Goal: Task Accomplishment & Management: Manage account settings

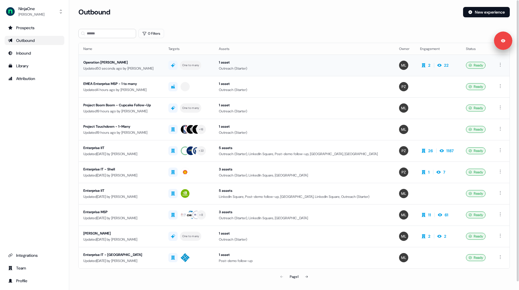
click at [156, 64] on div "Operation [PERSON_NAME]" at bounding box center [121, 62] width 76 height 6
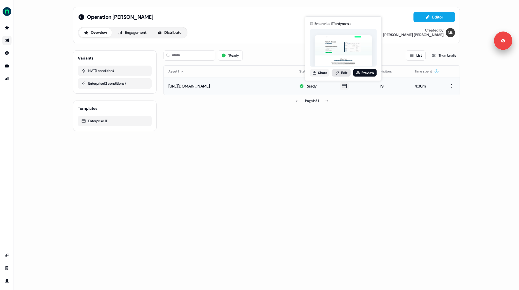
click at [341, 72] on link "Edit" at bounding box center [341, 72] width 19 height 7
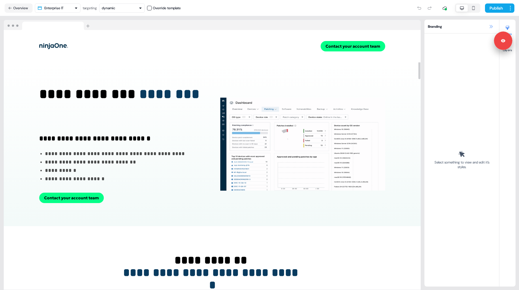
click at [490, 28] on icon at bounding box center [491, 26] width 5 height 5
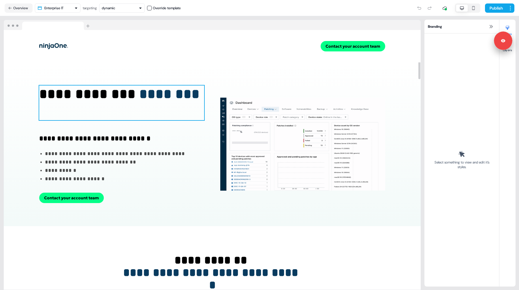
click at [64, 92] on h1 "**********" at bounding box center [121, 102] width 165 height 35
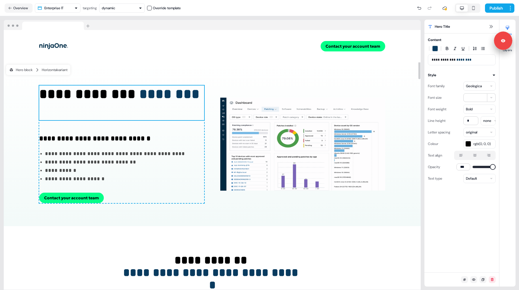
click at [41, 96] on h1 "**********" at bounding box center [121, 102] width 165 height 35
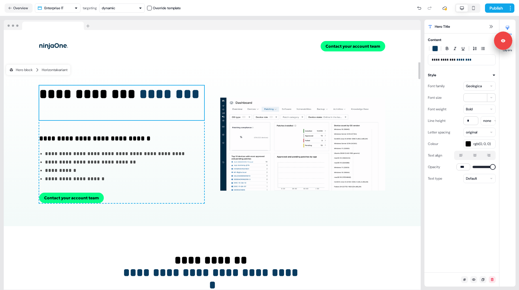
click at [41, 96] on h1 "**********" at bounding box center [121, 102] width 165 height 35
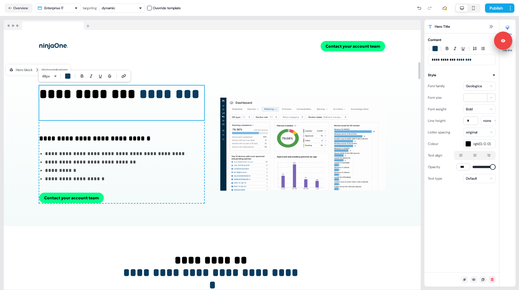
click at [40, 95] on h1 "**********" at bounding box center [121, 102] width 165 height 35
click at [433, 57] on h1 "**********" at bounding box center [462, 60] width 60 height 6
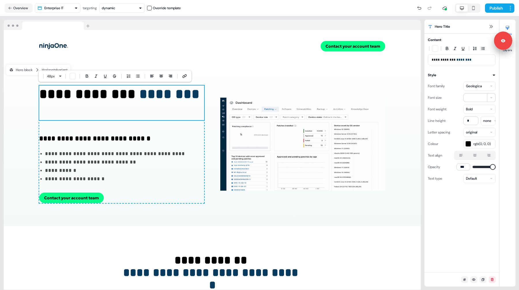
click at [432, 61] on h1 "**********" at bounding box center [462, 60] width 60 height 6
click at [115, 23] on div at bounding box center [212, 25] width 417 height 10
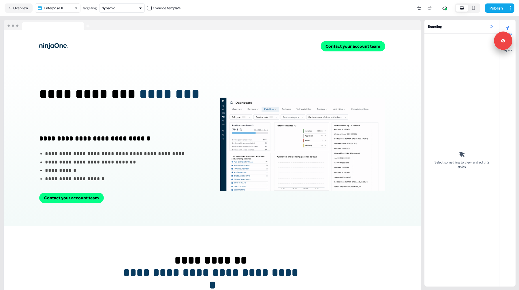
click at [489, 25] on icon at bounding box center [491, 26] width 5 height 5
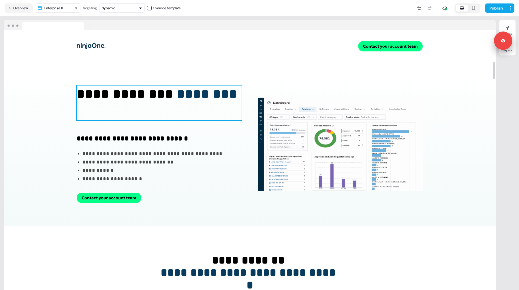
click at [81, 91] on h1 "**********" at bounding box center [159, 102] width 165 height 35
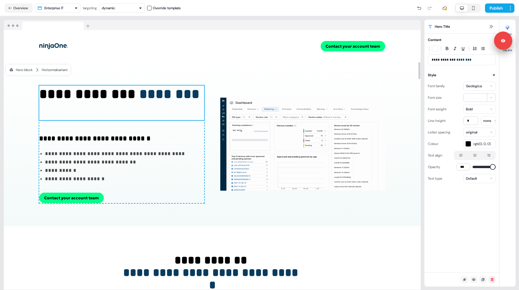
click at [2, 31] on div "**********" at bounding box center [212, 152] width 425 height 273
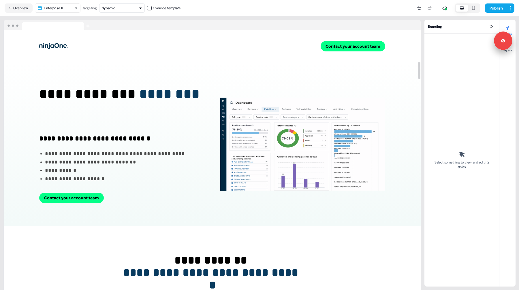
click at [303, 17] on div "**********" at bounding box center [212, 152] width 425 height 273
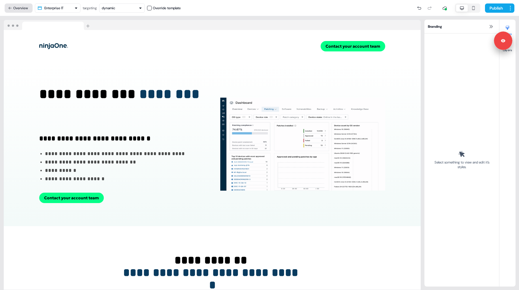
click at [21, 7] on button "Overview" at bounding box center [19, 7] width 28 height 9
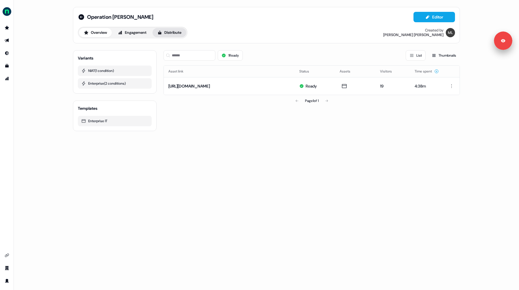
click at [177, 32] on button "Distribute" at bounding box center [170, 32] width 34 height 9
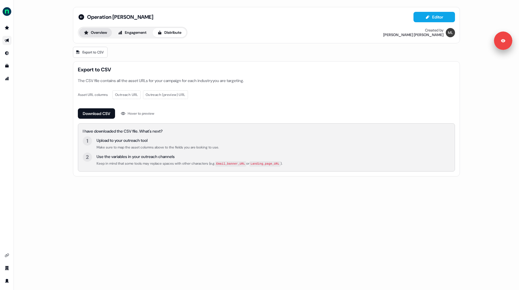
click at [94, 32] on button "Overview" at bounding box center [95, 32] width 33 height 9
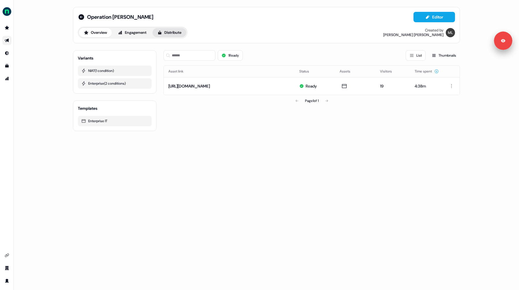
click at [173, 30] on button "Distribute" at bounding box center [170, 32] width 34 height 9
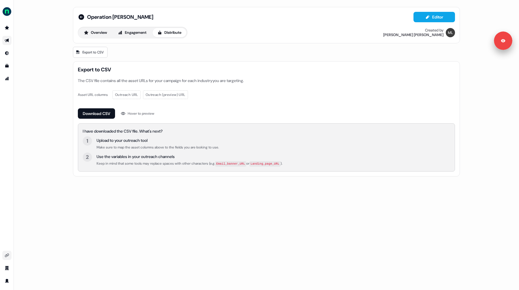
click at [8, 252] on link "Go to integrations" at bounding box center [6, 254] width 9 height 9
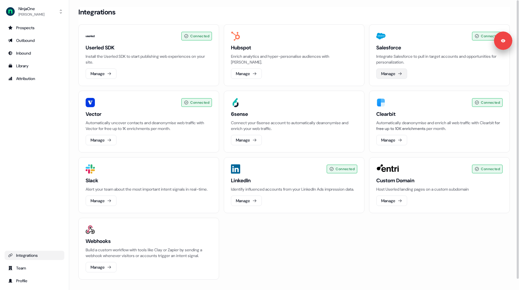
click at [402, 73] on icon at bounding box center [400, 73] width 5 height 5
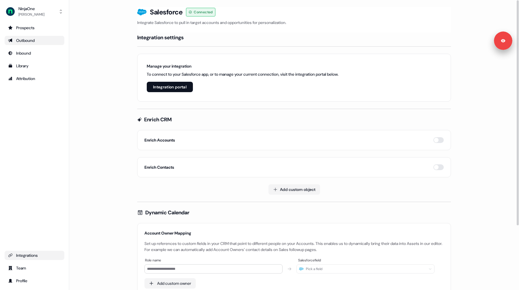
click at [37, 43] on link "Outbound" at bounding box center [35, 40] width 60 height 9
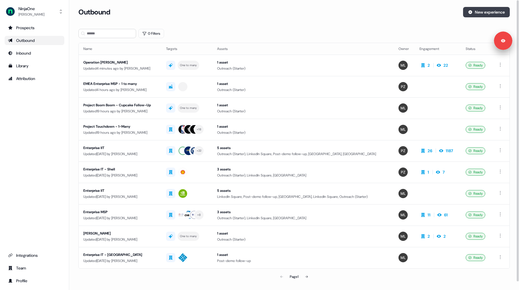
click at [482, 12] on button "New experience" at bounding box center [486, 12] width 47 height 10
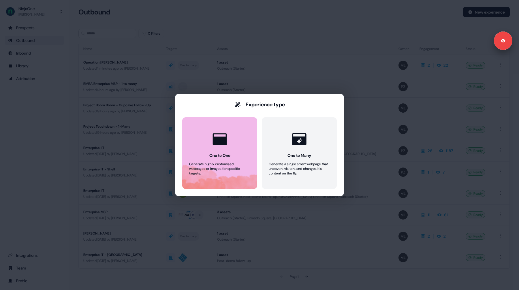
click at [217, 150] on button "One to One Generate highly customised webpages or images for specific targets." at bounding box center [219, 153] width 75 height 72
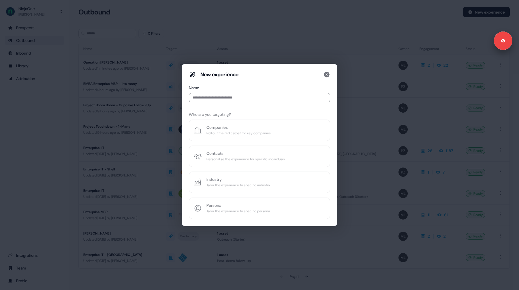
click at [210, 100] on input at bounding box center [259, 97] width 141 height 9
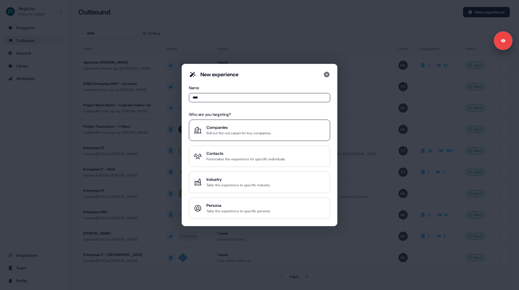
type input "****"
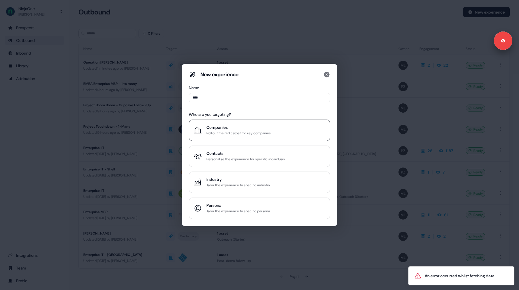
click at [218, 131] on div "Roll out the red carpet for key companies" at bounding box center [239, 133] width 64 height 6
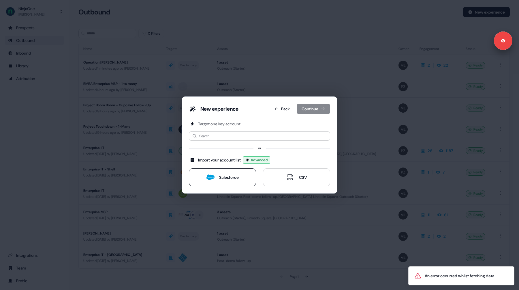
click at [225, 183] on button "Salesforce" at bounding box center [222, 177] width 67 height 18
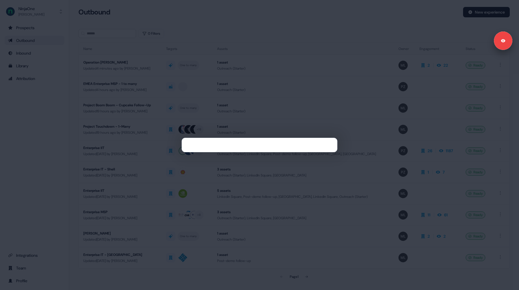
click at [11, 118] on div at bounding box center [259, 145] width 519 height 290
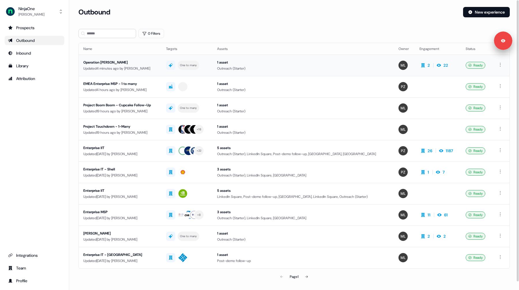
click at [113, 72] on td "Operation NIAT - Brett Updated 4 minutes ago by Megan Lee" at bounding box center [120, 65] width 83 height 21
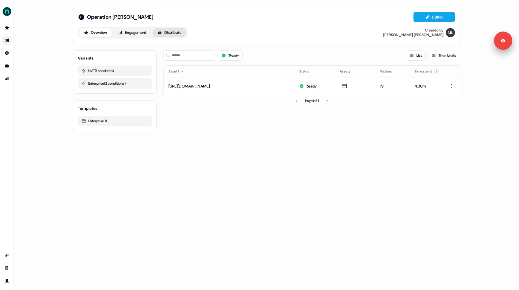
click at [181, 35] on button "Distribute" at bounding box center [170, 32] width 34 height 9
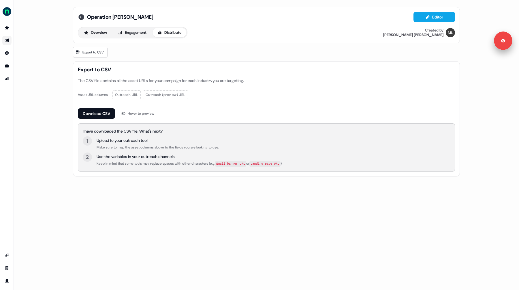
click at [80, 17] on icon at bounding box center [81, 17] width 6 height 6
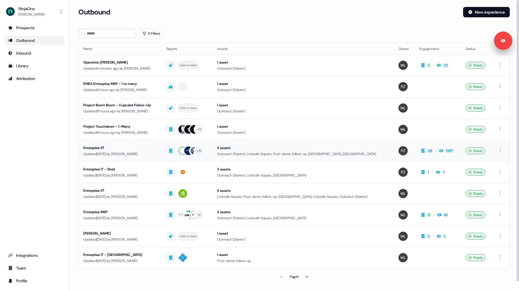
click at [157, 148] on div "Enterprise IIT" at bounding box center [120, 148] width 74 height 6
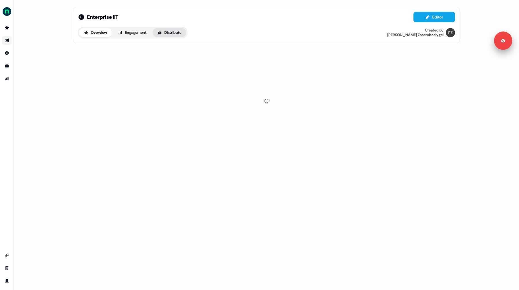
click at [176, 31] on button "Distribute" at bounding box center [170, 32] width 34 height 9
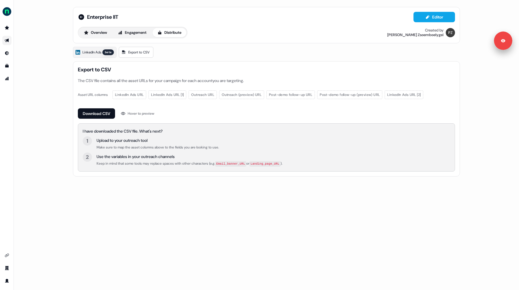
click at [167, 55] on div "LinkedIn Ads beta Export to CSV" at bounding box center [266, 52] width 387 height 11
click at [58, 53] on div "Enterprise IIT Editor Overview Engagement Distribute Created by Petra Zsoemboel…" at bounding box center [266, 145] width 505 height 290
click at [109, 27] on div "Overview Engagement Distribute" at bounding box center [133, 33] width 110 height 12
click at [108, 30] on button "Overview" at bounding box center [95, 32] width 33 height 9
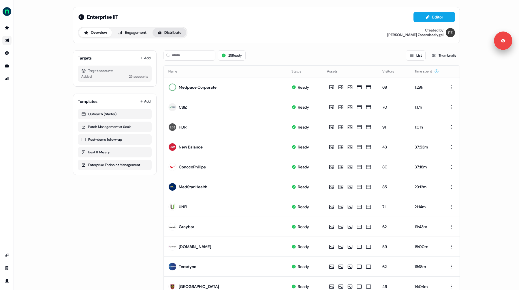
click at [161, 35] on button "Distribute" at bounding box center [170, 32] width 34 height 9
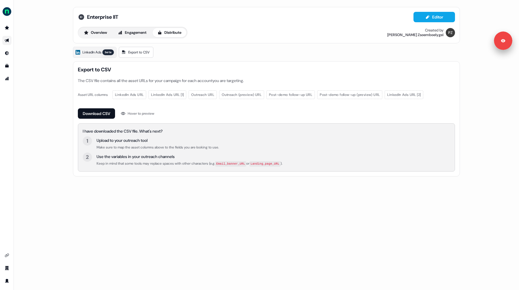
click at [80, 18] on icon at bounding box center [81, 17] width 6 height 6
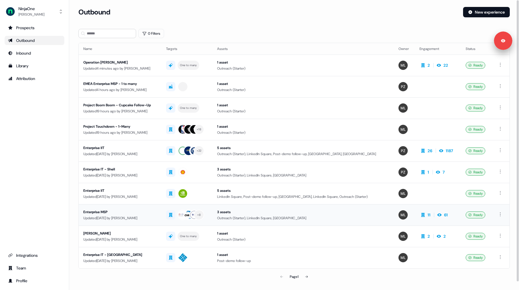
click at [138, 213] on div "Enterprise MSP" at bounding box center [120, 212] width 74 height 6
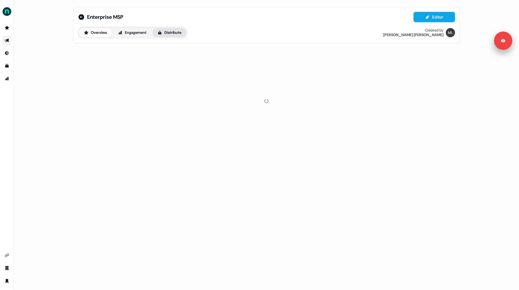
click at [178, 36] on button "Distribute" at bounding box center [170, 32] width 34 height 9
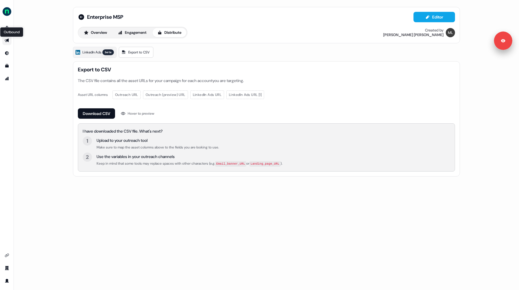
click at [9, 40] on icon "Go to outbound experience" at bounding box center [7, 40] width 5 height 5
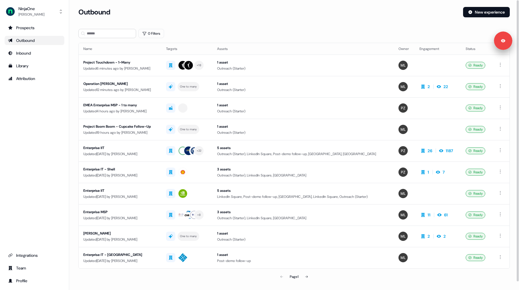
click at [74, 109] on section "Loading... Outbound New experience 0 Filters Name Targets Assets Owner Engageme…" at bounding box center [294, 152] width 450 height 291
click at [74, 124] on section "Loading... Outbound New experience 0 Filters Name Targets Assets Owner Engageme…" at bounding box center [294, 152] width 450 height 291
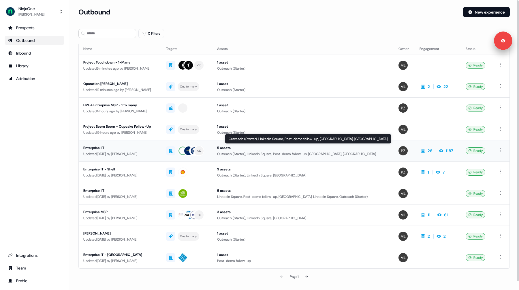
click at [289, 152] on div "Outreach (Starter), LinkedIn Square, Post-demo follow-up, LinkedIn Square, Link…" at bounding box center [303, 154] width 172 height 6
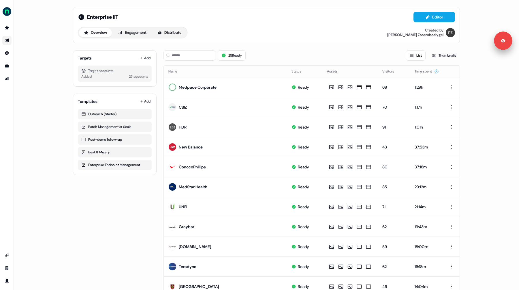
click at [55, 92] on div "Enterprise IIT Editor Overview Engagement Distribute Created by Petra Zsoemboel…" at bounding box center [266, 145] width 505 height 290
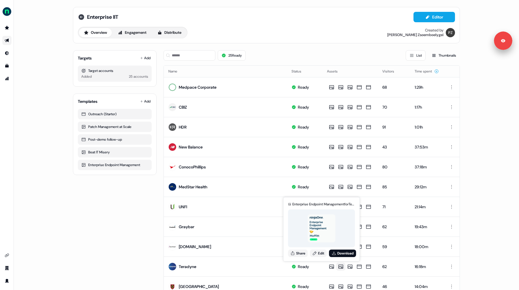
click at [80, 17] on icon at bounding box center [81, 17] width 6 height 6
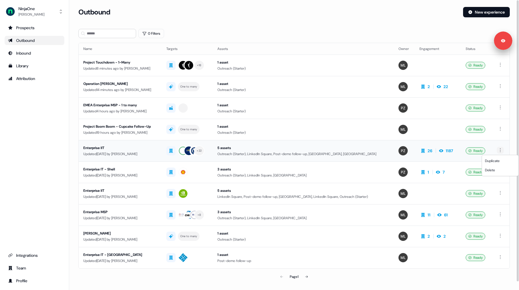
click at [501, 149] on html "For the best experience switch devices to a bigger screen. Go to Userled.io Nin…" at bounding box center [259, 145] width 519 height 290
click at [73, 150] on html "For the best experience switch devices to a bigger screen. Go to Userled.io Nin…" at bounding box center [259, 145] width 519 height 290
click at [144, 153] on div "Updated 5 days ago by Megan Lee" at bounding box center [120, 154] width 74 height 6
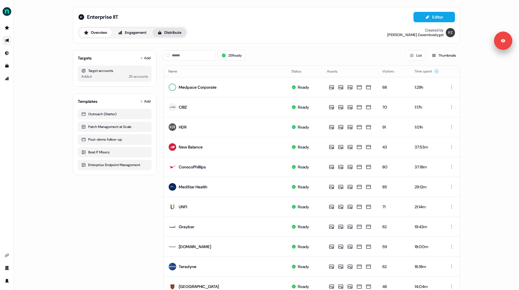
click at [171, 34] on button "Distribute" at bounding box center [170, 32] width 34 height 9
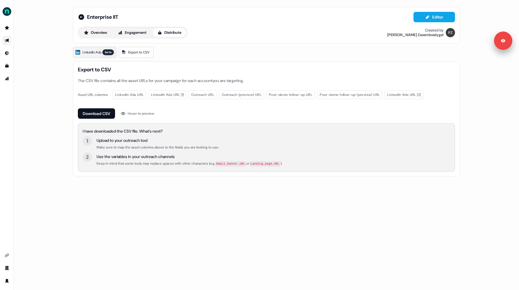
click at [92, 53] on span "LinkedIn Ads" at bounding box center [91, 52] width 19 height 6
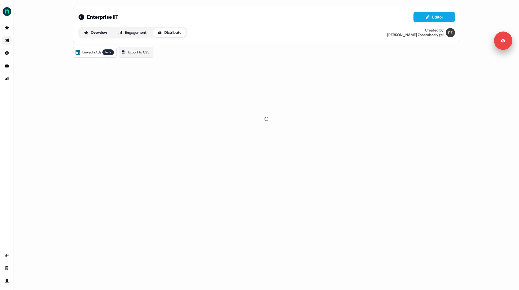
click at [89, 52] on span "LinkedIn Ads" at bounding box center [91, 52] width 19 height 6
click at [103, 57] on link "LinkedIn Ads beta" at bounding box center [95, 52] width 44 height 11
click at [82, 16] on icon at bounding box center [81, 17] width 6 height 6
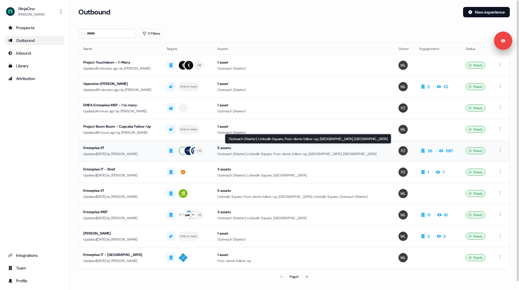
click at [296, 150] on div "5 assets Outreach (Starter), LinkedIn Square, Post-demo follow-up, LinkedIn Squ…" at bounding box center [303, 151] width 172 height 12
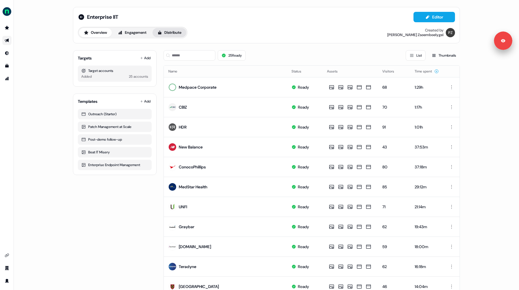
click at [173, 35] on button "Distribute" at bounding box center [170, 32] width 34 height 9
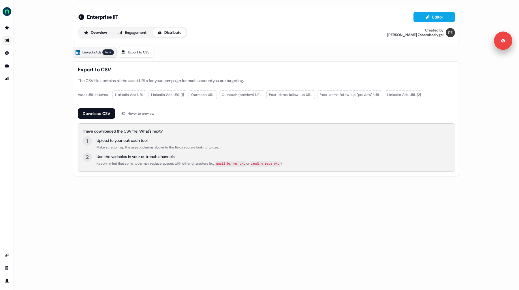
click at [94, 55] on link "LinkedIn Ads beta" at bounding box center [95, 52] width 44 height 11
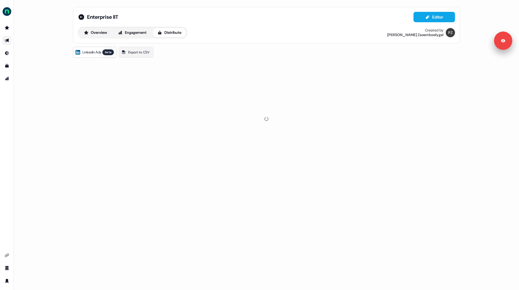
click at [95, 54] on span "LinkedIn Ads" at bounding box center [91, 52] width 19 height 6
drag, startPoint x: 260, startPoint y: 106, endPoint x: 283, endPoint y: 148, distance: 48.4
click at [283, 148] on div at bounding box center [266, 118] width 387 height 115
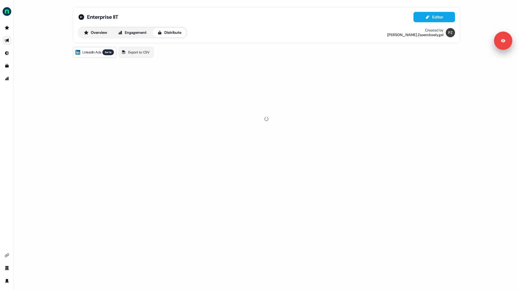
click at [93, 52] on span "LinkedIn Ads" at bounding box center [91, 52] width 19 height 6
click at [94, 51] on span "LinkedIn Ads" at bounding box center [91, 52] width 19 height 6
click at [130, 56] on link "Export to CSV" at bounding box center [136, 52] width 35 height 11
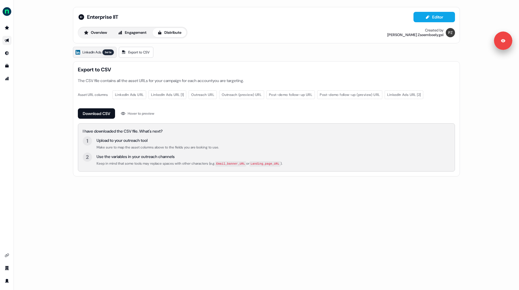
click at [97, 54] on span "LinkedIn Ads" at bounding box center [91, 52] width 19 height 6
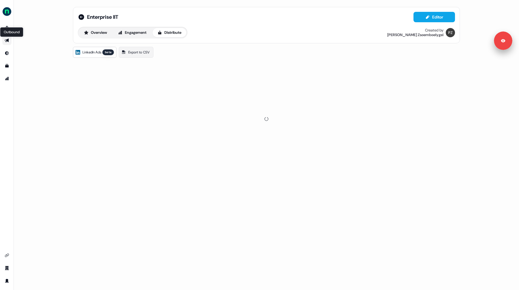
click at [7, 40] on icon "Go to outbound experience" at bounding box center [7, 41] width 4 height 4
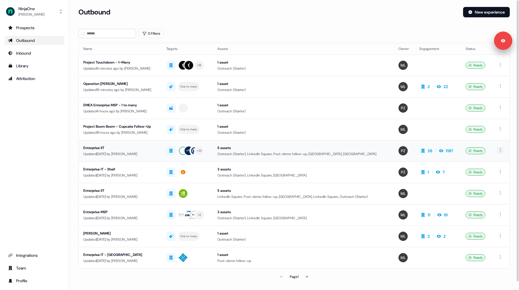
click at [501, 151] on html "For the best experience switch devices to a bigger screen. Go to [DOMAIN_NAME] …" at bounding box center [259, 145] width 519 height 290
click at [492, 161] on span "Duplicate" at bounding box center [492, 160] width 15 height 5
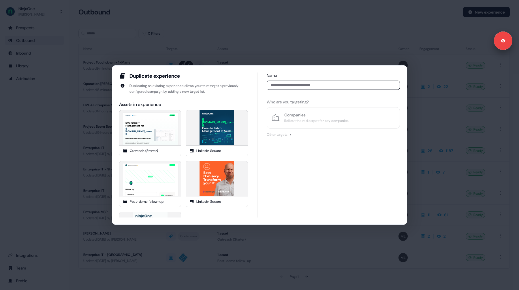
type input "*"
type input "**********"
click at [309, 117] on div "Companies" at bounding box center [316, 115] width 64 height 6
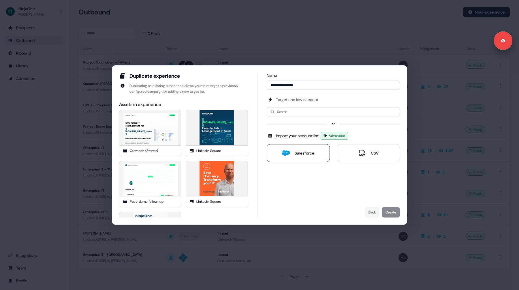
click at [299, 152] on div "Salesforce" at bounding box center [305, 153] width 20 height 6
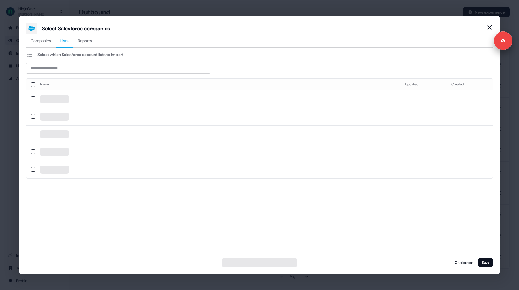
click at [67, 41] on span "Lists" at bounding box center [64, 41] width 8 height 6
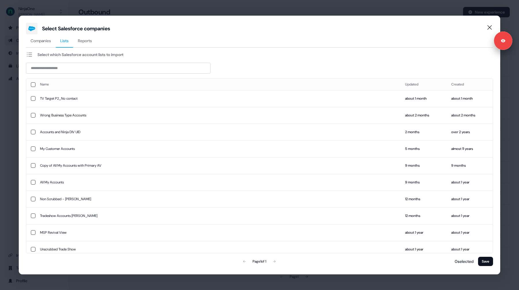
click at [44, 41] on span "Companies" at bounding box center [41, 41] width 20 height 6
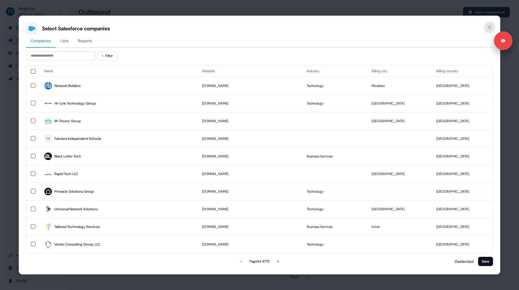
click at [489, 27] on icon "Close" at bounding box center [489, 27] width 7 height 7
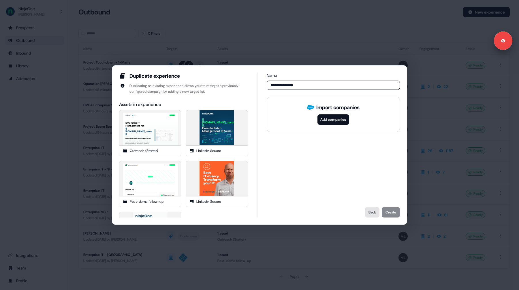
click at [370, 215] on button "Back" at bounding box center [372, 212] width 14 height 10
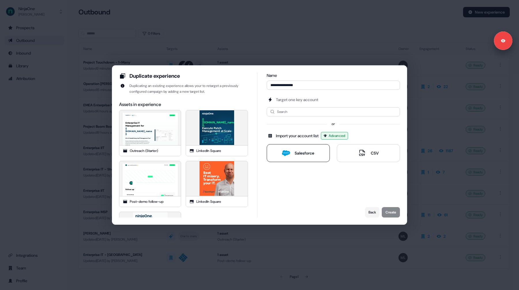
click at [283, 151] on icon at bounding box center [286, 153] width 8 height 6
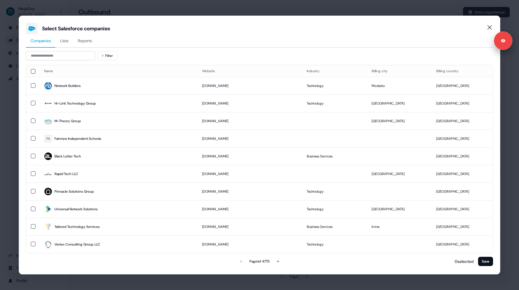
click at [63, 42] on span "Lists" at bounding box center [64, 41] width 8 height 6
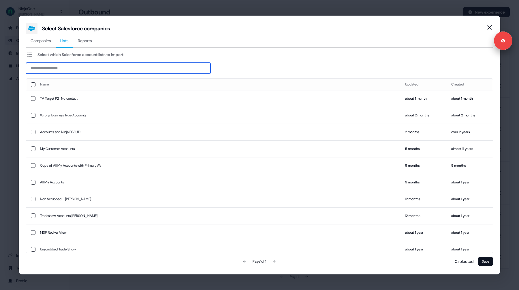
click at [41, 69] on input at bounding box center [118, 68] width 185 height 11
click at [22, 74] on div "Select Salesforce companies Companies Lists Reports Select which Salesforce acc…" at bounding box center [260, 145] width 482 height 258
click at [68, 71] on input at bounding box center [118, 68] width 185 height 11
type input "*******"
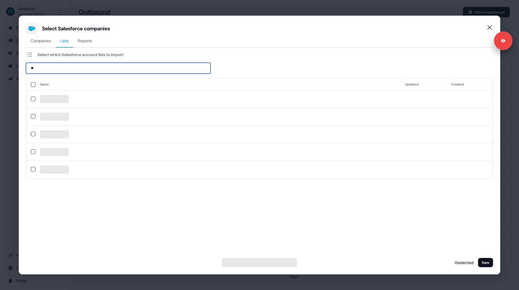
type input "***"
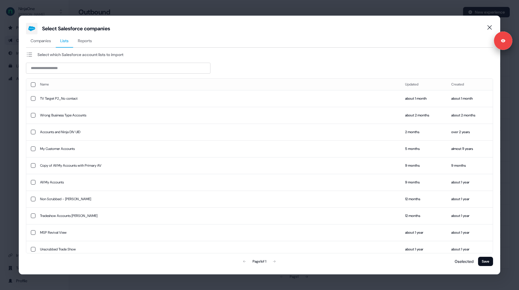
click at [86, 33] on div "Select Salesforce companies" at bounding box center [259, 29] width 467 height 12
click at [86, 42] on span "Reports" at bounding box center [85, 41] width 14 height 6
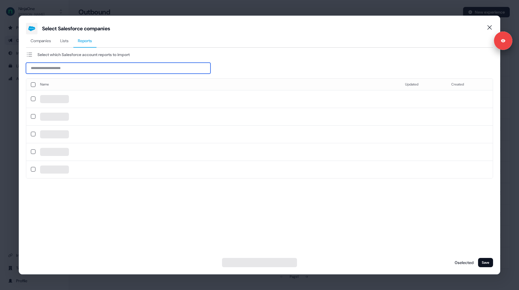
click at [54, 69] on input at bounding box center [118, 68] width 185 height 11
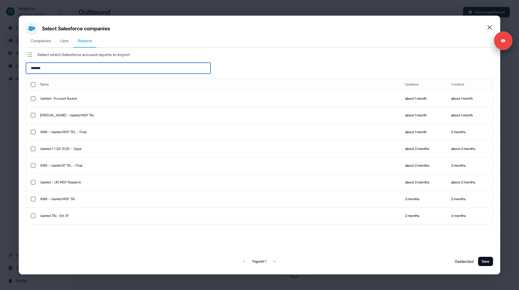
type input "*******"
click at [275, 262] on div "Page 1 of 1" at bounding box center [259, 261] width 153 height 12
click at [33, 216] on button "button" at bounding box center [33, 215] width 5 height 5
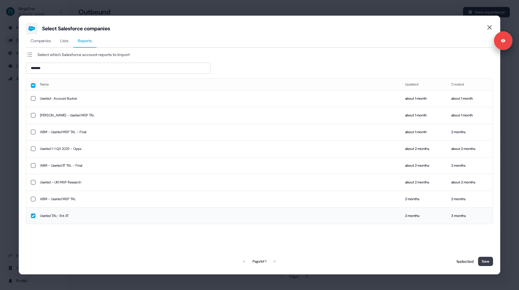
click at [486, 262] on button "Save" at bounding box center [485, 260] width 15 height 9
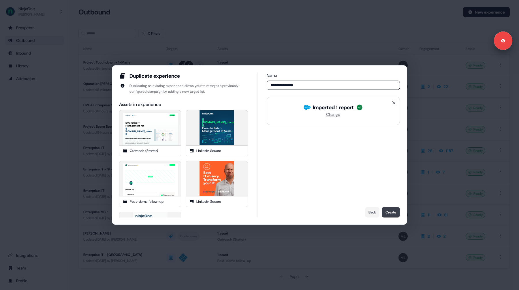
click at [387, 210] on button "Create" at bounding box center [391, 212] width 18 height 10
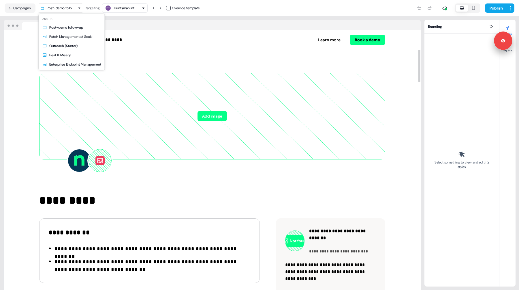
click at [51, 9] on html "**********" at bounding box center [259, 145] width 519 height 290
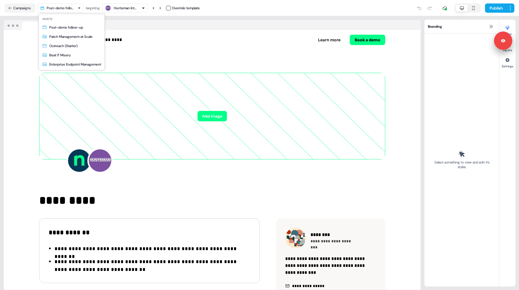
click at [496, 9] on html "**********" at bounding box center [259, 145] width 519 height 290
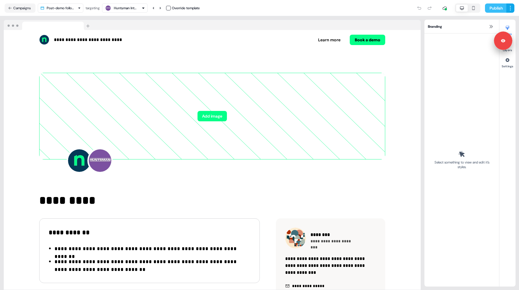
click at [493, 8] on button "Publish" at bounding box center [495, 7] width 21 height 9
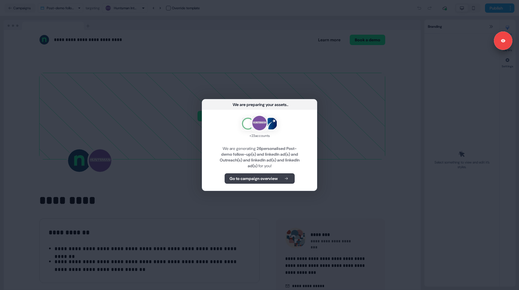
click at [260, 181] on button "Go to campaign overview" at bounding box center [260, 178] width 70 height 10
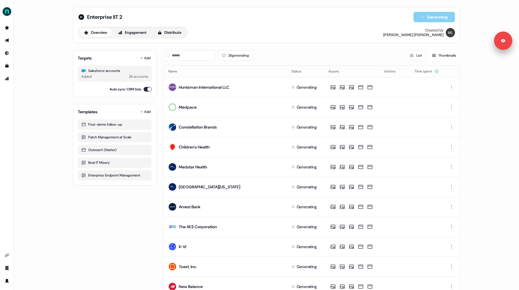
click at [113, 74] on div "Added 26 accounts" at bounding box center [114, 77] width 67 height 6
click at [284, 42] on div "Enterprise IIT 2 Generating Overview Engagement Distribute Created by Megan Lee" at bounding box center [266, 25] width 387 height 36
click at [352, 55] on div "20 Ready 6 generating List Thumbnails" at bounding box center [312, 55] width 297 height 10
click at [450, 186] on html "For the best experience switch devices to a bigger screen. Go to Userled.io Ent…" at bounding box center [259, 145] width 519 height 290
click at [167, 32] on html "For the best experience switch devices to a bigger screen. Go to Userled.io Ent…" at bounding box center [259, 145] width 519 height 290
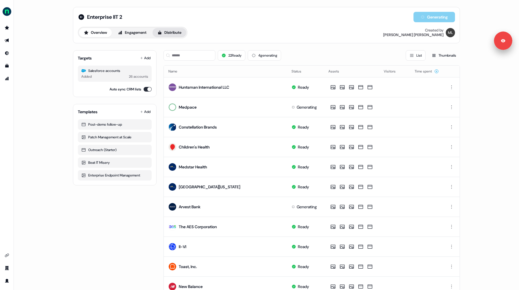
click at [173, 31] on button "Distribute" at bounding box center [170, 32] width 34 height 9
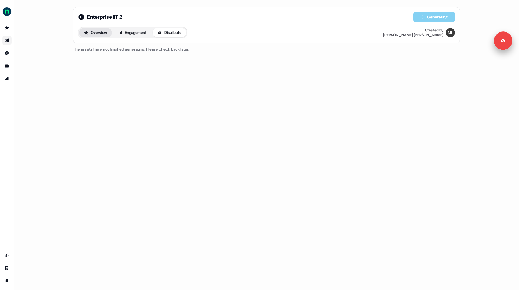
click at [95, 33] on button "Overview" at bounding box center [95, 32] width 33 height 9
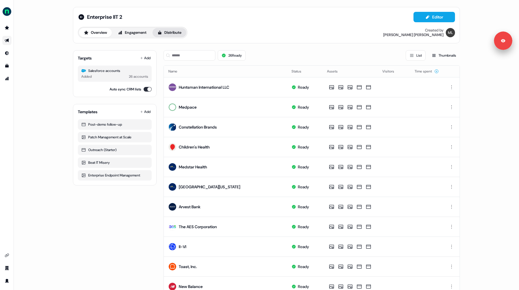
click at [170, 37] on button "Distribute" at bounding box center [170, 32] width 34 height 9
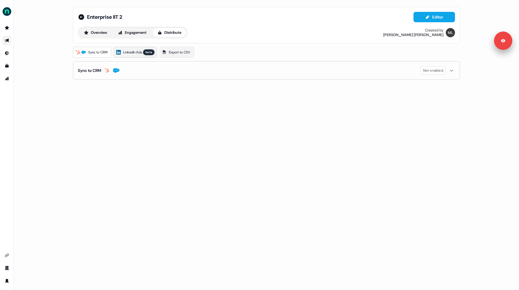
click at [138, 54] on span "LinkedIn Ads" at bounding box center [132, 52] width 19 height 6
click at [92, 52] on span "Sync to CRM" at bounding box center [97, 52] width 19 height 6
click at [129, 52] on span "LinkedIn Ads" at bounding box center [132, 52] width 19 height 6
click at [135, 54] on span "LinkedIn Ads" at bounding box center [132, 52] width 19 height 6
click at [99, 55] on span "Sync to CRM" at bounding box center [97, 52] width 19 height 6
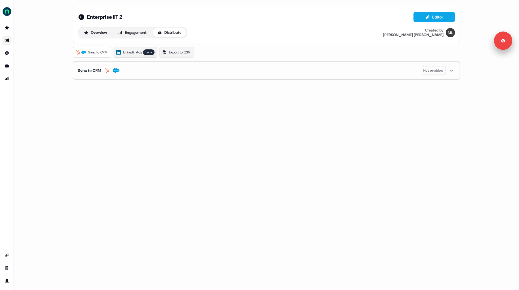
click at [129, 55] on span "LinkedIn Ads" at bounding box center [132, 52] width 19 height 6
click at [133, 33] on button "Engagement" at bounding box center [132, 32] width 38 height 9
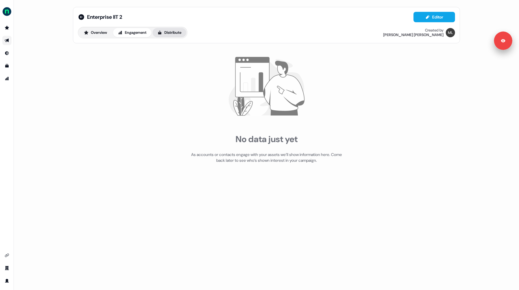
click at [165, 36] on button "Distribute" at bounding box center [170, 32] width 34 height 9
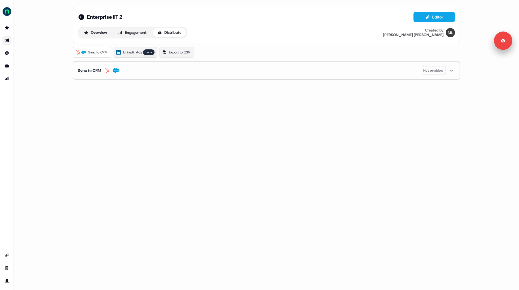
click at [140, 52] on span "LinkedIn Ads" at bounding box center [132, 52] width 19 height 6
click at [97, 35] on button "Overview" at bounding box center [95, 32] width 33 height 9
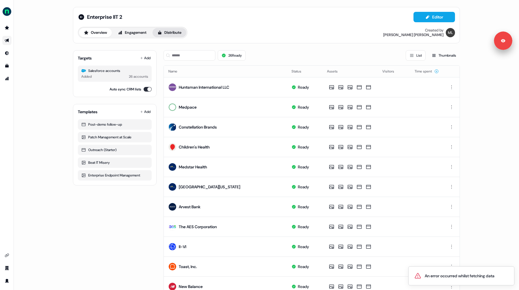
click at [168, 35] on button "Distribute" at bounding box center [170, 32] width 34 height 9
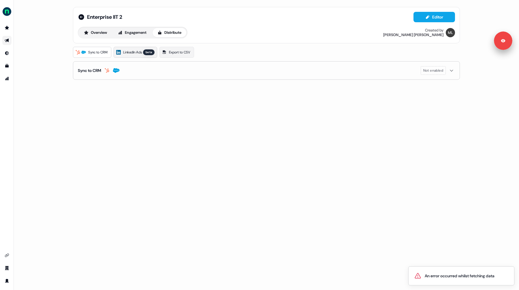
click at [142, 52] on span "LinkedIn Ads" at bounding box center [132, 52] width 19 height 6
click at [103, 33] on button "Overview" at bounding box center [95, 32] width 33 height 9
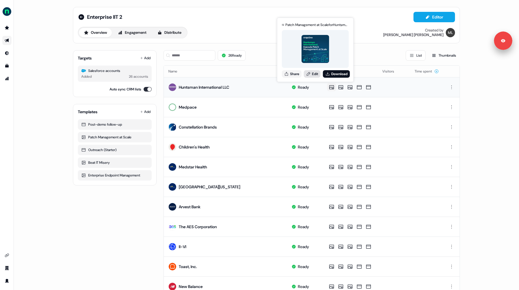
click at [312, 74] on link "Edit" at bounding box center [312, 73] width 17 height 7
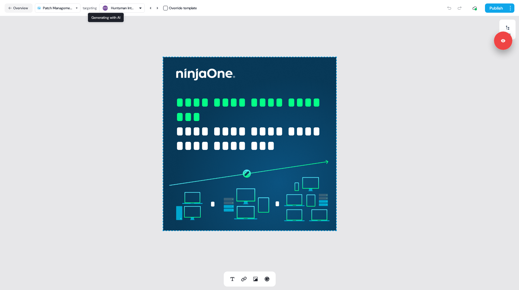
click at [108, 10] on div "button" at bounding box center [105, 8] width 6 height 6
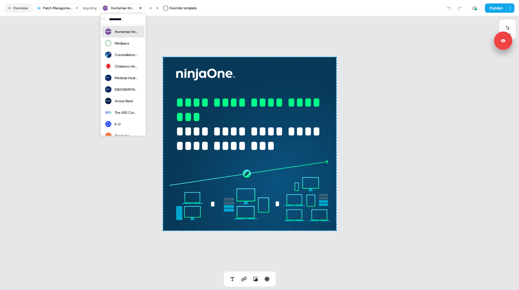
click at [68, 6] on html "**********" at bounding box center [259, 145] width 519 height 290
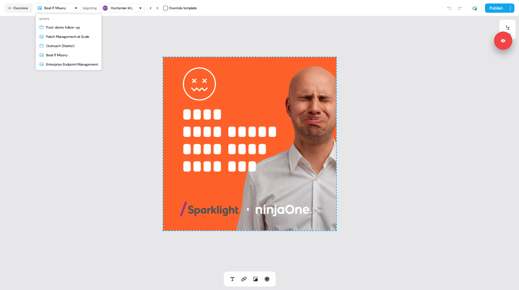
click at [65, 7] on html "**********" at bounding box center [259, 145] width 519 height 290
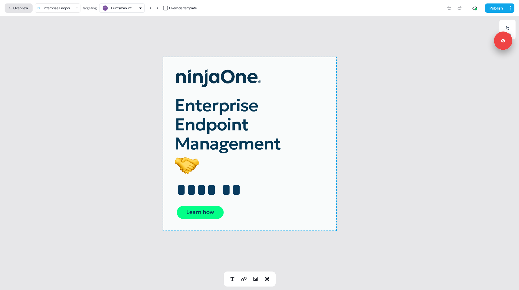
click at [22, 5] on button "Overview" at bounding box center [19, 7] width 28 height 9
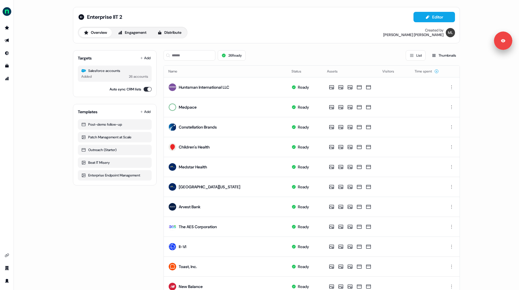
click at [55, 72] on div "Enterprise IIT 2 Editor Overview Engagement Distribute Created by Megan Lee Tar…" at bounding box center [266, 145] width 505 height 290
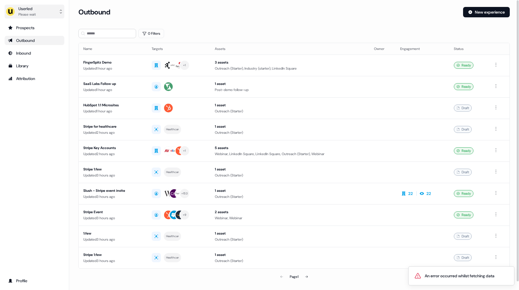
click at [23, 12] on div "Please wait" at bounding box center [26, 15] width 17 height 6
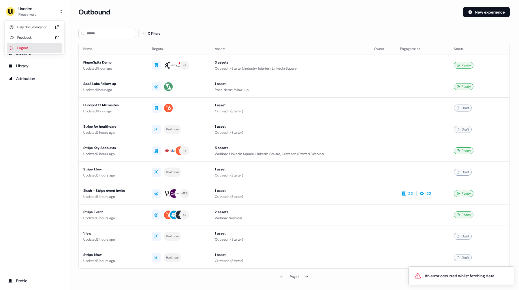
click at [31, 46] on div "Logout" at bounding box center [34, 48] width 55 height 10
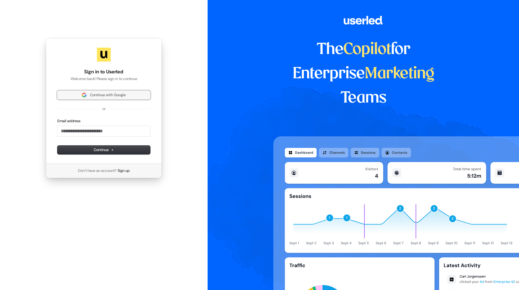
click at [109, 98] on button "Continue with Google" at bounding box center [103, 95] width 93 height 9
